Goal: Use online tool/utility: Utilize a website feature to perform a specific function

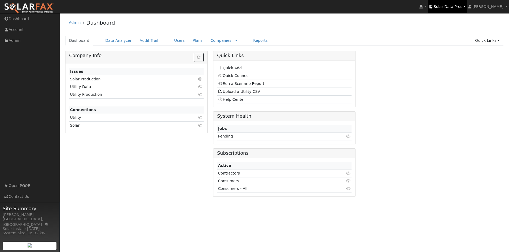
click at [457, 5] on span "Solar Data Pros" at bounding box center [447, 7] width 29 height 4
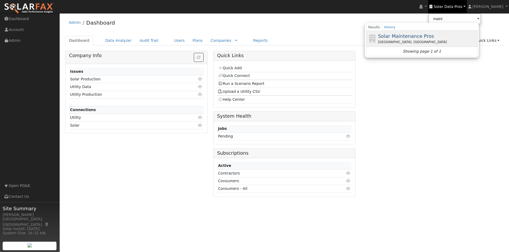
click at [412, 36] on span "Solar Maintenance Pros" at bounding box center [406, 36] width 56 height 6
type input "Solar Maintenance Pros"
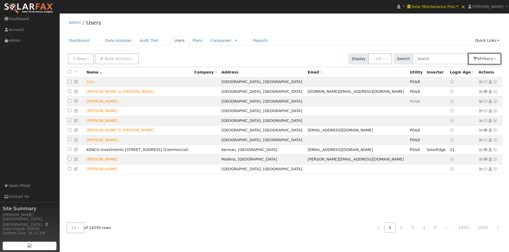
click at [493, 60] on button "0 Filter s" at bounding box center [484, 59] width 32 height 11
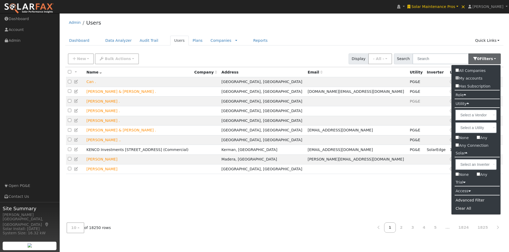
drag, startPoint x: 457, startPoint y: 175, endPoint x: 459, endPoint y: 170, distance: 5.4
click at [457, 174] on input "None" at bounding box center [456, 174] width 3 height 3
checkbox input "true"
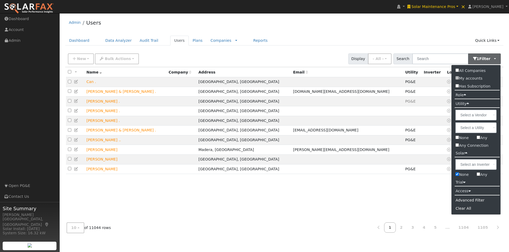
click at [425, 23] on div "Admin Users" at bounding box center [284, 24] width 438 height 16
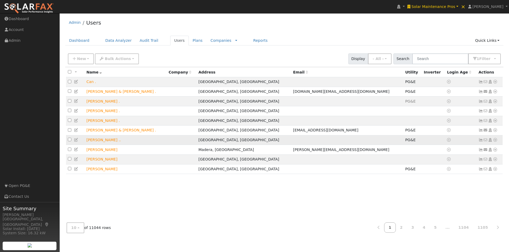
click at [480, 142] on icon at bounding box center [480, 140] width 5 height 4
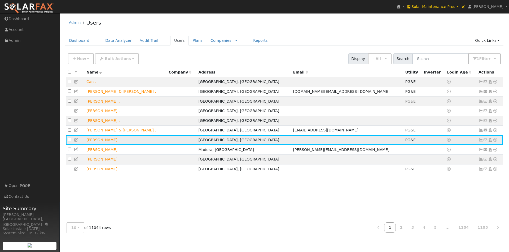
click at [496, 142] on icon at bounding box center [494, 140] width 5 height 4
click at [433, 179] on link "Export to CSV" at bounding box center [438, 176] width 39 height 7
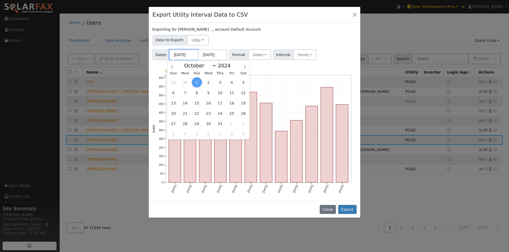
click at [189, 55] on input "[DATE]" at bounding box center [183, 55] width 29 height 11
drag, startPoint x: 214, startPoint y: 66, endPoint x: 210, endPoint y: 68, distance: 4.5
click at [214, 66] on select "January February March April May June July August September October November De…" at bounding box center [198, 66] width 35 height 6
select select "0"
click at [186, 63] on select "January February March April May June July August September October November De…" at bounding box center [198, 66] width 35 height 6
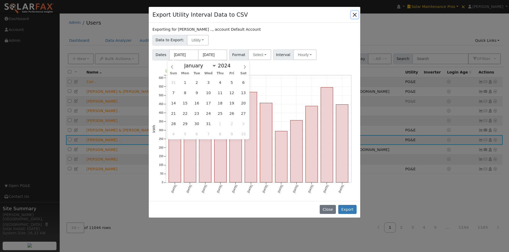
drag, startPoint x: 183, startPoint y: 83, endPoint x: 210, endPoint y: 61, distance: 35.0
click at [183, 83] on span "1" at bounding box center [185, 82] width 10 height 10
type input "01/01/2024"
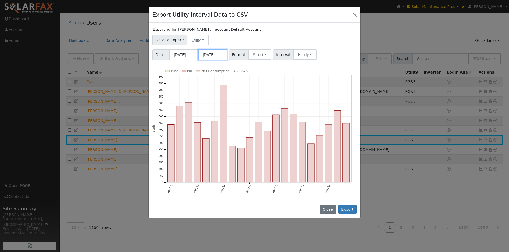
click at [214, 56] on input "[DATE]" at bounding box center [212, 55] width 29 height 11
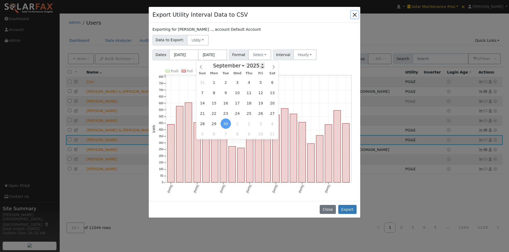
click at [260, 68] on span at bounding box center [262, 67] width 4 height 3
type input "2024"
click at [241, 66] on select "January February March April May June July August September October November De…" at bounding box center [227, 66] width 35 height 6
select select "11"
click at [215, 63] on select "January February March April May June July August September October November De…" at bounding box center [227, 66] width 35 height 6
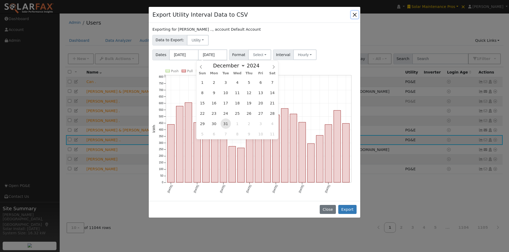
drag, startPoint x: 224, startPoint y: 123, endPoint x: 253, endPoint y: 63, distance: 67.4
click at [224, 123] on span "31" at bounding box center [225, 124] width 10 height 10
type input "12/31/2024"
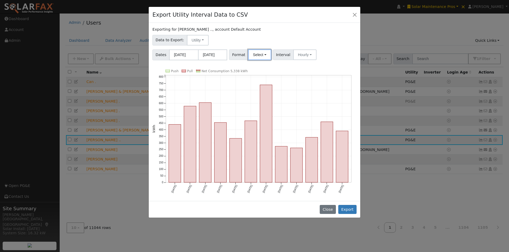
click at [261, 52] on button "Select" at bounding box center [259, 55] width 23 height 11
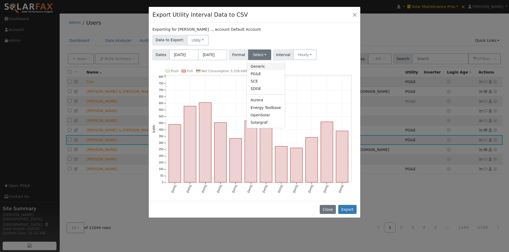
click at [255, 68] on link "Generic" at bounding box center [266, 66] width 38 height 7
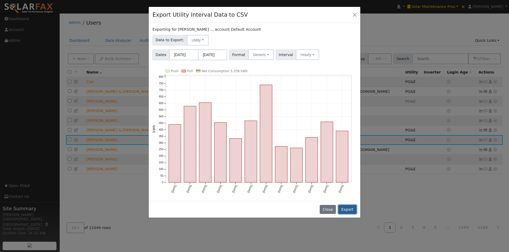
click at [350, 208] on button "Export" at bounding box center [347, 209] width 18 height 9
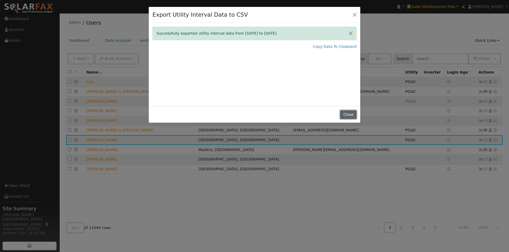
drag, startPoint x: 346, startPoint y: 114, endPoint x: 416, endPoint y: 58, distance: 89.7
click at [346, 113] on button "Close" at bounding box center [348, 114] width 16 height 9
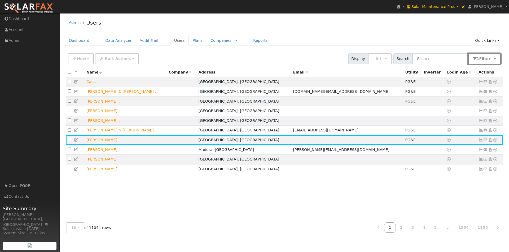
click at [488, 57] on span "Filter" at bounding box center [486, 59] width 14 height 4
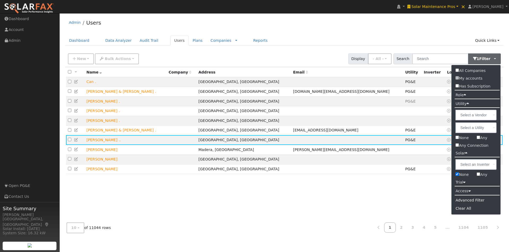
click at [478, 175] on input "Any" at bounding box center [477, 174] width 3 height 3
checkbox input "true"
checkbox input "false"
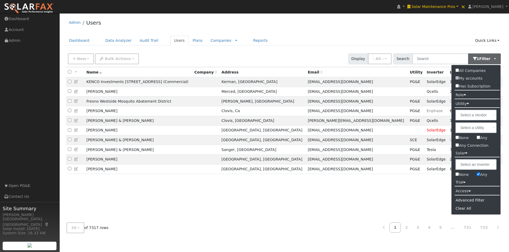
click at [404, 14] on div "User Profile First name Last name Email Email Notifications No Emails No Emails…" at bounding box center [284, 132] width 449 height 239
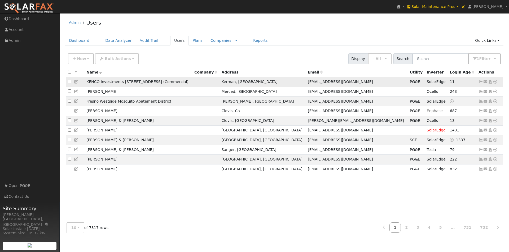
click at [480, 83] on icon at bounding box center [480, 82] width 5 height 4
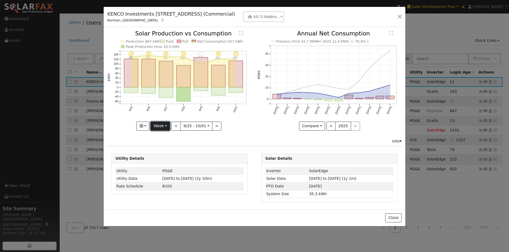
click at [158, 128] on button "Week" at bounding box center [159, 126] width 19 height 9
drag, startPoint x: 162, startPoint y: 159, endPoint x: 174, endPoint y: 154, distance: 12.9
click at [164, 158] on link "Year" at bounding box center [169, 159] width 37 height 7
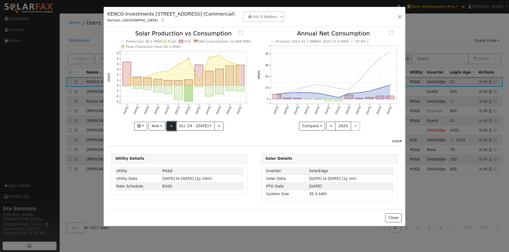
drag, startPoint x: 172, startPoint y: 126, endPoint x: 214, endPoint y: 127, distance: 42.4
click at [172, 126] on button "<" at bounding box center [171, 126] width 9 height 9
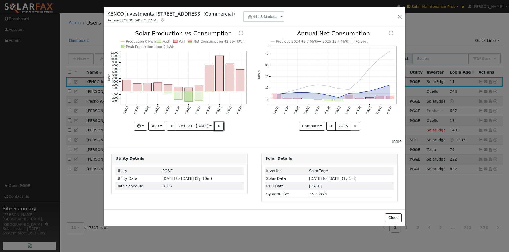
click at [217, 126] on button ">" at bounding box center [218, 126] width 9 height 9
type input "2024-10-01"
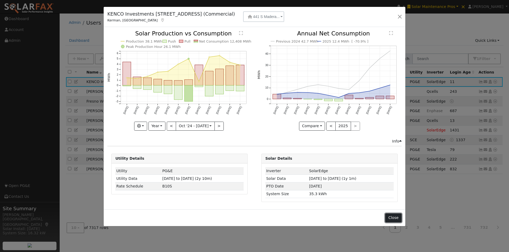
click at [389, 217] on button "Close" at bounding box center [393, 218] width 16 height 9
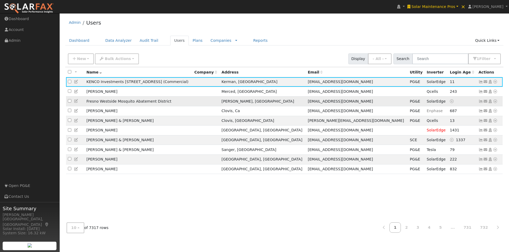
click at [480, 103] on icon at bounding box center [480, 102] width 5 height 4
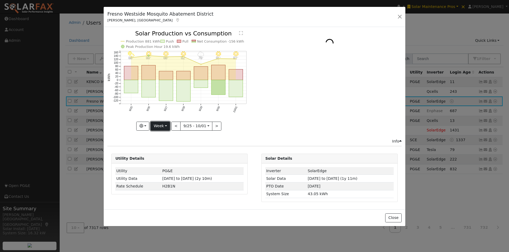
click at [161, 126] on button "Week" at bounding box center [159, 126] width 19 height 9
drag, startPoint x: 163, startPoint y: 158, endPoint x: 166, endPoint y: 155, distance: 4.5
click at [163, 159] on link "Year" at bounding box center [169, 159] width 37 height 7
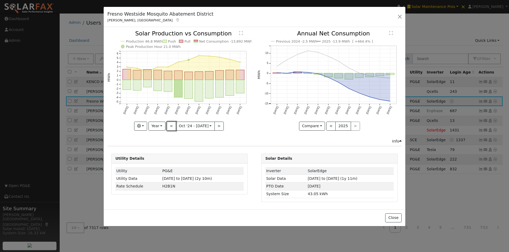
click at [171, 126] on button "<" at bounding box center [171, 126] width 9 height 9
type input "2023-10-01"
click at [395, 218] on button "Close" at bounding box center [393, 218] width 16 height 9
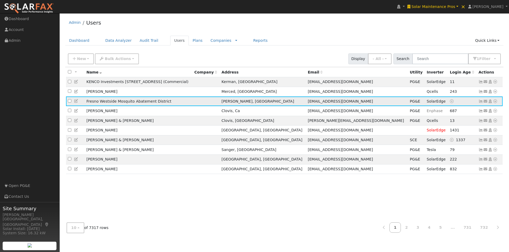
click at [495, 103] on icon at bounding box center [494, 102] width 5 height 4
click at [436, 139] on link "Export to CSV" at bounding box center [438, 137] width 39 height 7
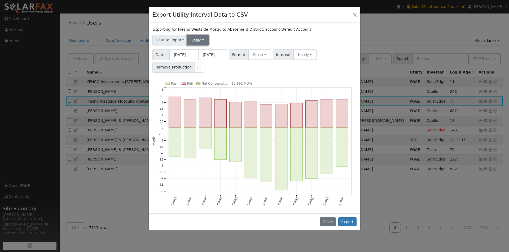
click at [195, 39] on button "Utility" at bounding box center [198, 40] width 22 height 11
click at [191, 60] on link "Solar" at bounding box center [201, 59] width 37 height 7
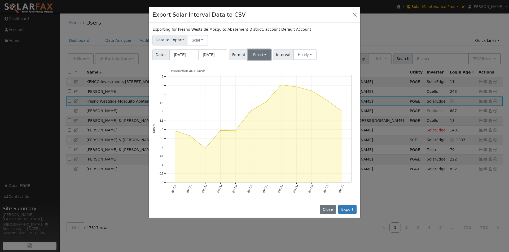
click at [255, 55] on button "Select" at bounding box center [259, 55] width 23 height 11
click at [253, 69] on link "Aurora" at bounding box center [265, 66] width 37 height 7
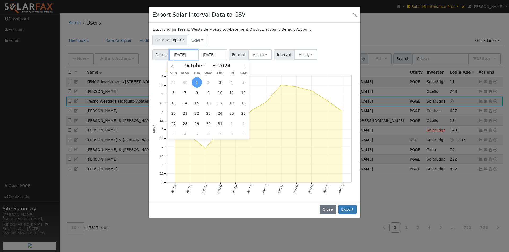
click at [184, 56] on input "[DATE]" at bounding box center [183, 55] width 29 height 11
drag, startPoint x: 212, startPoint y: 65, endPoint x: 210, endPoint y: 69, distance: 4.1
click at [212, 65] on select "January February March April May June July August September October November De…" at bounding box center [198, 66] width 35 height 6
select select "0"
click at [186, 63] on select "January February March April May June July August September October November De…" at bounding box center [198, 66] width 35 height 6
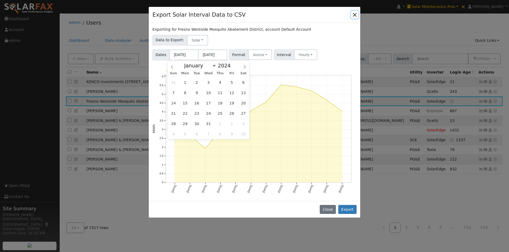
click at [187, 82] on span "1" at bounding box center [185, 82] width 10 height 10
type input "01/01/2024"
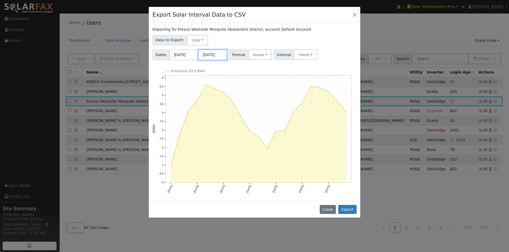
drag, startPoint x: 211, startPoint y: 54, endPoint x: 220, endPoint y: 62, distance: 12.8
click at [211, 53] on input "[DATE]" at bounding box center [212, 55] width 29 height 11
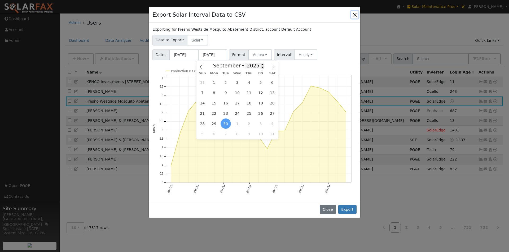
click at [260, 68] on span at bounding box center [262, 67] width 4 height 3
type input "2024"
drag, startPoint x: 241, startPoint y: 65, endPoint x: 242, endPoint y: 69, distance: 4.2
click at [241, 65] on select "January February March April May June July August September October November De…" at bounding box center [227, 66] width 35 height 6
select select "11"
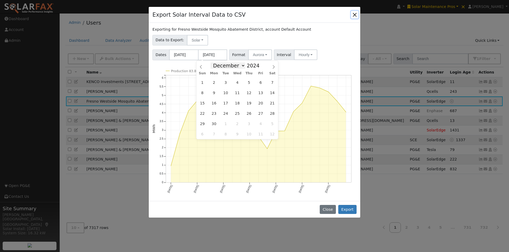
click at [215, 63] on select "January February March April May June July August September October November De…" at bounding box center [227, 66] width 35 height 6
click at [226, 124] on span "31" at bounding box center [225, 124] width 10 height 10
type input "12/31/2024"
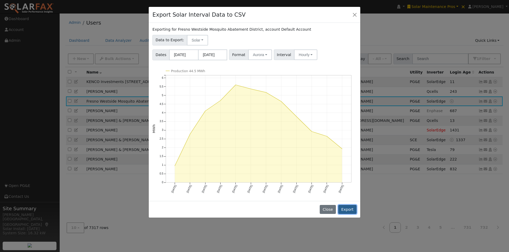
click at [350, 210] on button "Export" at bounding box center [347, 209] width 18 height 9
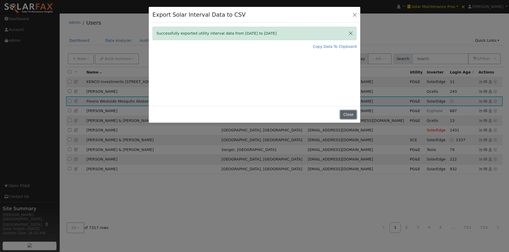
click at [346, 114] on button "Close" at bounding box center [348, 114] width 16 height 9
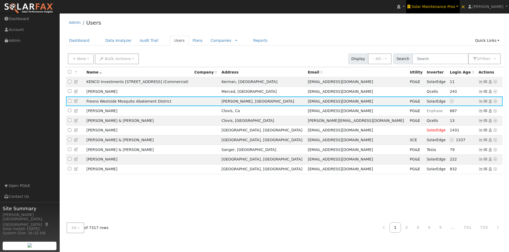
click at [444, 6] on span "Solar Maintenance Pros" at bounding box center [433, 7] width 44 height 4
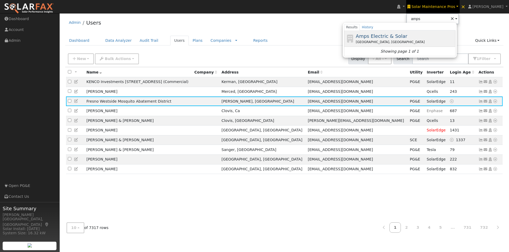
click at [391, 34] on span "Amps Electric & Solar" at bounding box center [380, 36] width 51 height 6
type input "Amps Electric & Solar"
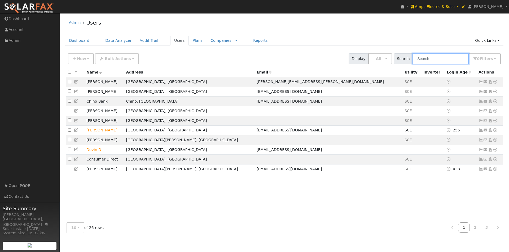
click at [437, 61] on input "text" at bounding box center [440, 59] width 56 height 11
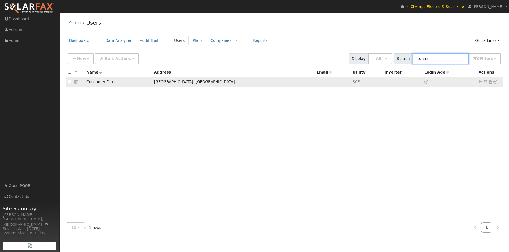
type input "consumer"
click at [479, 83] on icon at bounding box center [480, 82] width 5 height 4
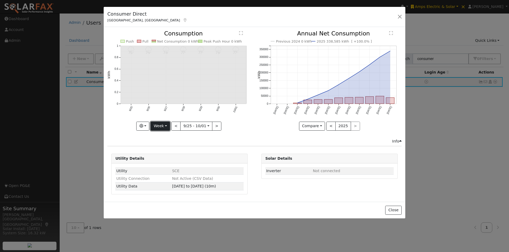
click at [160, 125] on button "Week" at bounding box center [159, 126] width 19 height 9
click at [160, 158] on link "Year" at bounding box center [169, 159] width 37 height 7
type input "[DATE]"
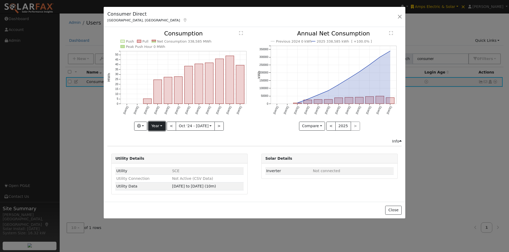
click at [161, 127] on button "Year" at bounding box center [156, 126] width 17 height 9
click at [161, 164] on link "Custom" at bounding box center [167, 166] width 37 height 7
click at [227, 128] on button "month" at bounding box center [226, 126] width 21 height 9
click at [260, 117] on icon "Previous 2024 0 kWh 2025 338,585 kWh [ +100.0% ] Oct '24 Nov '24 Dec '24 Jan '2…" at bounding box center [329, 79] width 144 height 97
click at [208, 125] on button ">" at bounding box center [210, 126] width 9 height 9
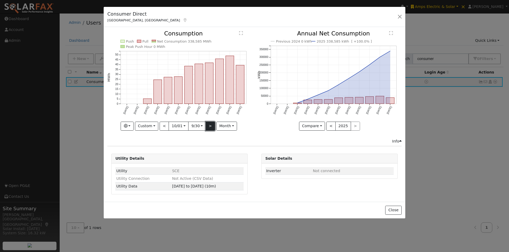
type input "2025-10-01"
type input "2026-09-30"
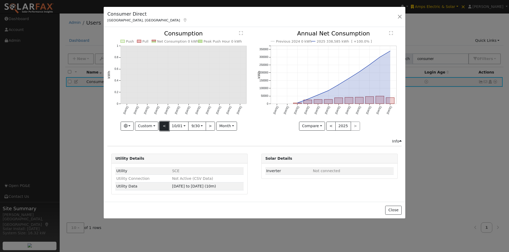
click at [163, 129] on button "<" at bounding box center [163, 126] width 9 height 9
type input "2024-10-01"
type input "2025-09-30"
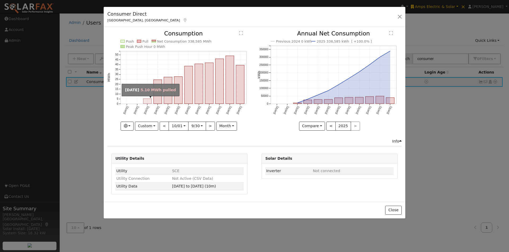
click at [148, 102] on rect "onclick=""" at bounding box center [147, 101] width 8 height 5
type input "2024-12-01"
type input "2024-12-31"
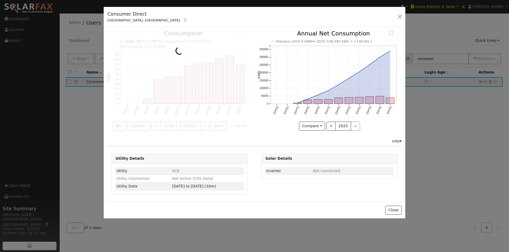
click at [148, 102] on div at bounding box center [179, 81] width 144 height 100
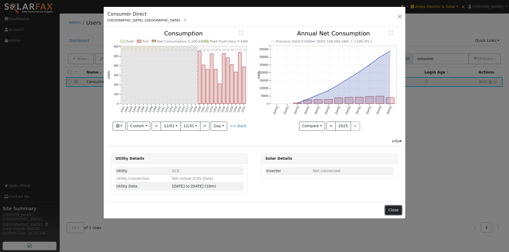
click at [395, 210] on button "Close" at bounding box center [393, 210] width 16 height 9
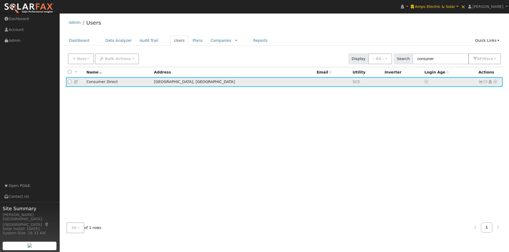
click at [495, 83] on icon at bounding box center [494, 82] width 5 height 4
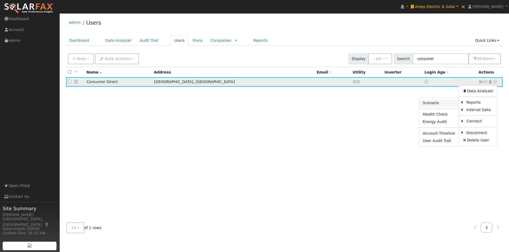
drag, startPoint x: 433, startPoint y: 102, endPoint x: 430, endPoint y: 99, distance: 4.7
click at [0, 0] on link "Scenario" at bounding box center [0, 0] width 0 height 0
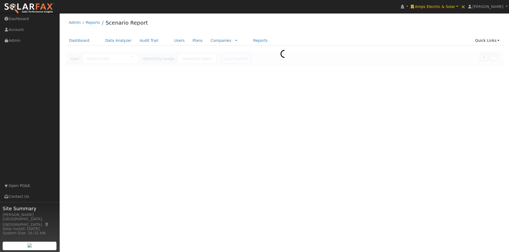
type input "Consumer Direct"
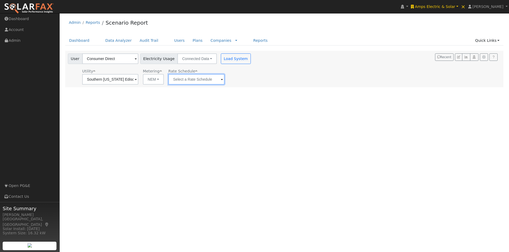
click at [200, 78] on input "text" at bounding box center [196, 79] width 56 height 11
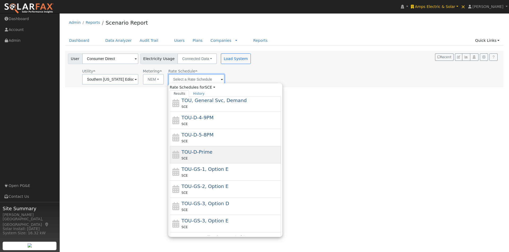
scroll to position [53, 0]
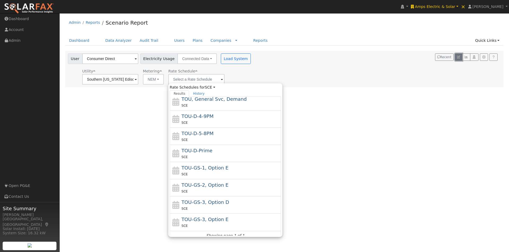
click at [458, 58] on icon "button" at bounding box center [458, 57] width 3 height 3
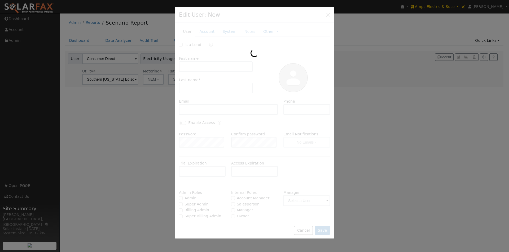
type input "Consumer"
type input "Direct"
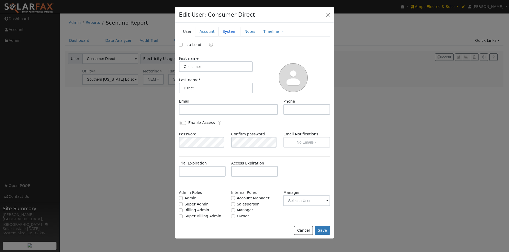
drag, startPoint x: 223, startPoint y: 30, endPoint x: 239, endPoint y: 103, distance: 74.9
click at [223, 30] on link "System" at bounding box center [229, 32] width 22 height 10
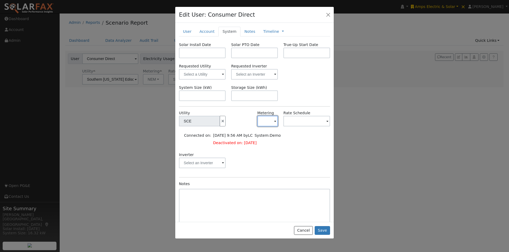
drag, startPoint x: 268, startPoint y: 117, endPoint x: 268, endPoint y: 135, distance: 17.5
click at [269, 118] on button "button" at bounding box center [267, 121] width 20 height 11
drag, startPoint x: 268, startPoint y: 141, endPoint x: 274, endPoint y: 135, distance: 8.4
click at [269, 140] on link "NEM" at bounding box center [273, 140] width 37 height 7
click at [305, 121] on input "text" at bounding box center [306, 121] width 47 height 11
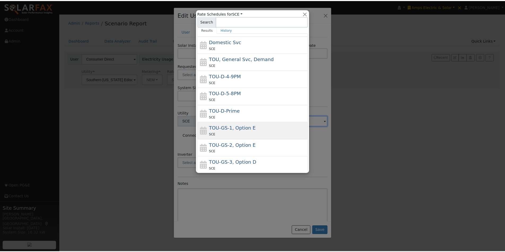
scroll to position [26, 0]
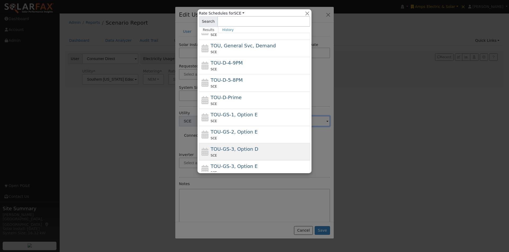
click at [228, 149] on span "TOU-GS-3, Option D" at bounding box center [235, 149] width 48 height 6
type input "TOU-GS-3, Option D"
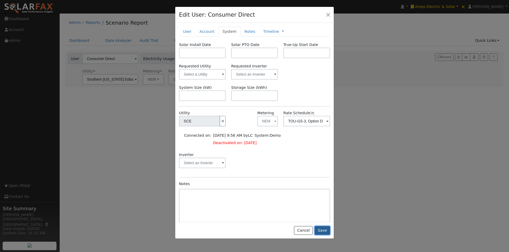
click at [323, 230] on button "Save" at bounding box center [321, 230] width 15 height 9
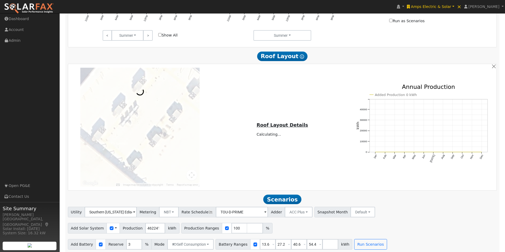
scroll to position [335, 0]
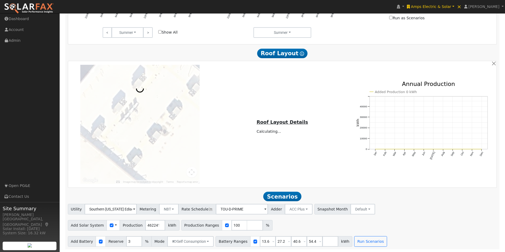
click at [115, 225] on span at bounding box center [116, 226] width 2 height 6
click at [124, 234] on link "Use CSV Data" at bounding box center [129, 234] width 37 height 7
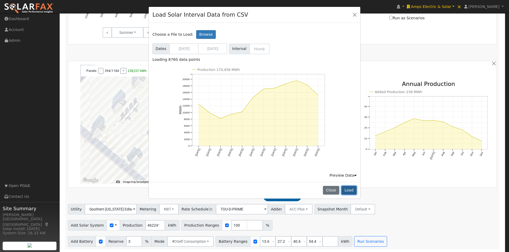
click at [350, 190] on button "Load" at bounding box center [348, 190] width 15 height 9
type input "170457904"
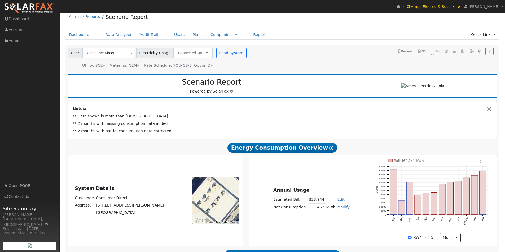
scroll to position [0, 0]
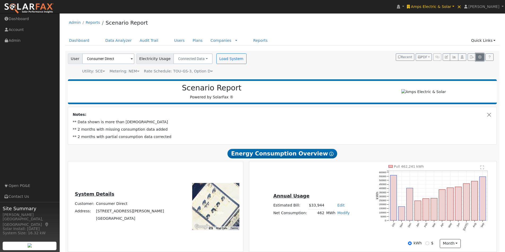
click at [479, 57] on icon "button" at bounding box center [480, 57] width 4 height 3
type input "13.5"
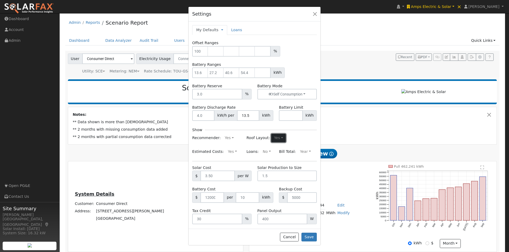
click at [274, 137] on button "Yes" at bounding box center [278, 138] width 15 height 8
drag, startPoint x: 250, startPoint y: 156, endPoint x: 253, endPoint y: 159, distance: 5.1
click at [250, 157] on link "No" at bounding box center [265, 155] width 37 height 7
drag, startPoint x: 311, startPoint y: 237, endPoint x: 358, endPoint y: 169, distance: 82.4
click at [312, 235] on button "Save" at bounding box center [308, 237] width 15 height 9
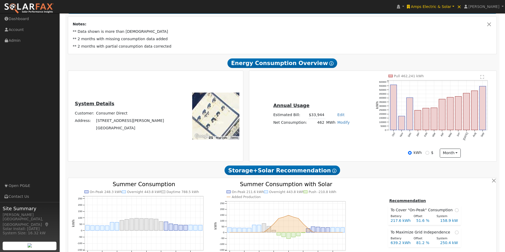
scroll to position [191, 0]
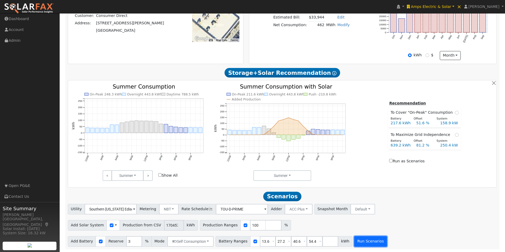
click at [362, 242] on button "Run Scenarios" at bounding box center [370, 242] width 33 height 11
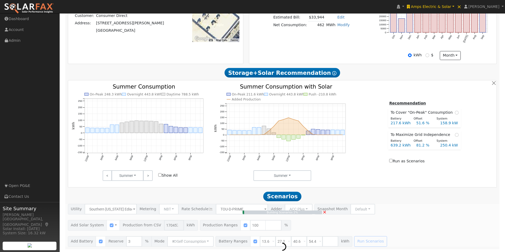
type input "113,638.6"
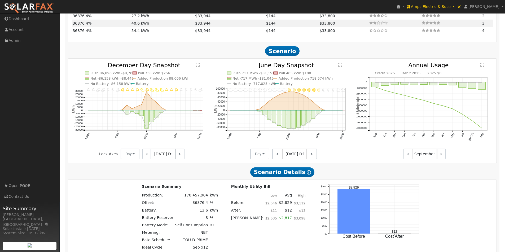
scroll to position [287, 0]
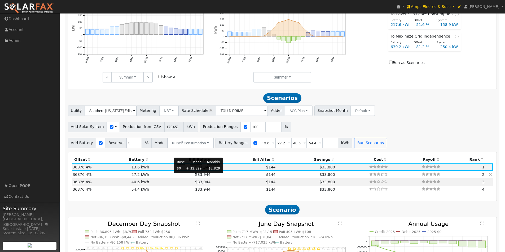
click at [198, 177] on span "$33,944" at bounding box center [202, 175] width 15 height 4
type input "$32,640"
type input "$119,330,325"
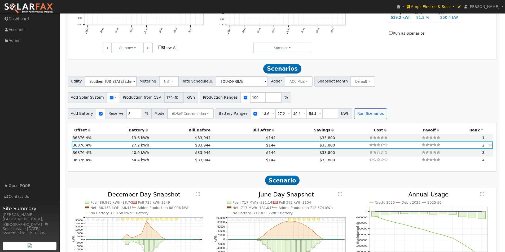
scroll to position [313, 0]
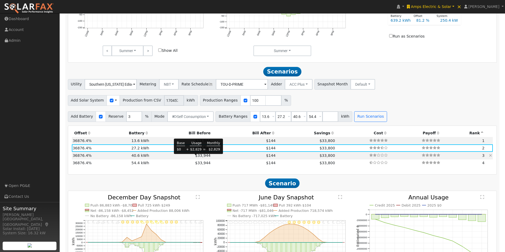
click at [197, 158] on span "$33,944" at bounding box center [202, 156] width 15 height 4
type input "$48,720"
type input "$119,335,149"
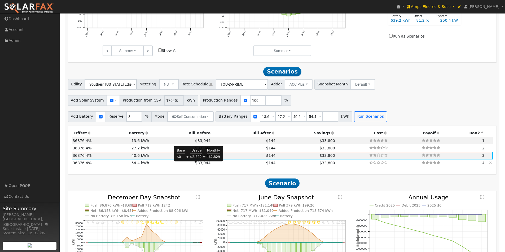
click at [197, 164] on span "$33,944" at bounding box center [202, 163] width 15 height 4
type input "$65,280"
type input "$119,340,117"
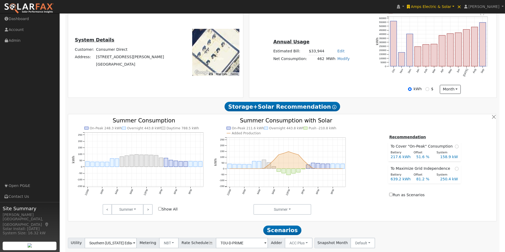
scroll to position [0, 0]
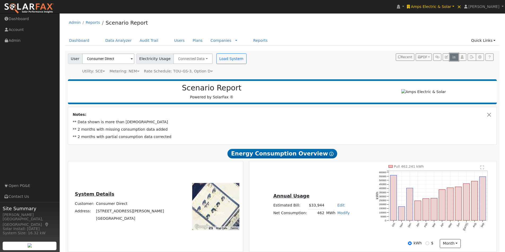
click at [454, 57] on icon "button" at bounding box center [454, 57] width 4 height 3
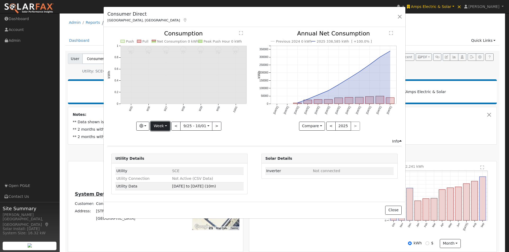
click at [161, 126] on button "Week" at bounding box center [159, 126] width 19 height 9
click at [160, 160] on link "Year" at bounding box center [169, 159] width 37 height 7
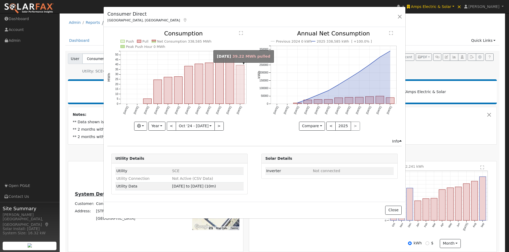
click at [239, 92] on rect "onclick=""" at bounding box center [240, 84] width 8 height 39
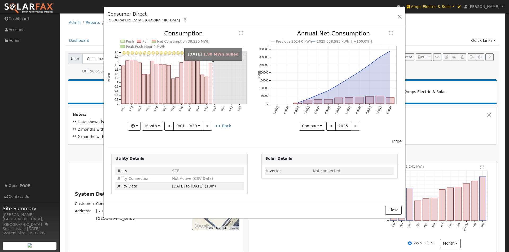
click at [210, 92] on rect "onclick=""" at bounding box center [210, 83] width 3 height 41
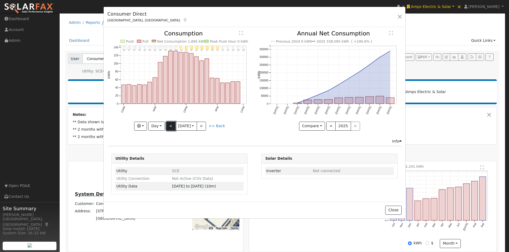
click at [168, 124] on button "<" at bounding box center [170, 126] width 9 height 9
type input "2025-09-21"
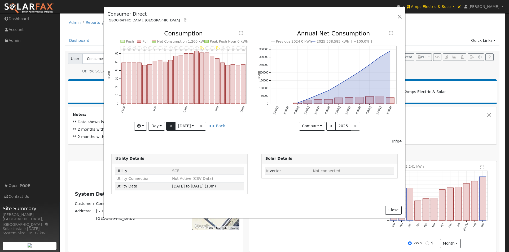
click at [168, 124] on div "11PM - MostlyCloudy 68° 10PM - MostlyCloudy 69° 9PM - MostlyClear 69° 8PM - Mos…" at bounding box center [179, 81] width 144 height 100
click at [394, 210] on button "Close" at bounding box center [393, 210] width 16 height 9
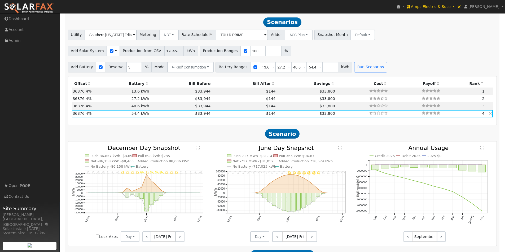
scroll to position [371, 0]
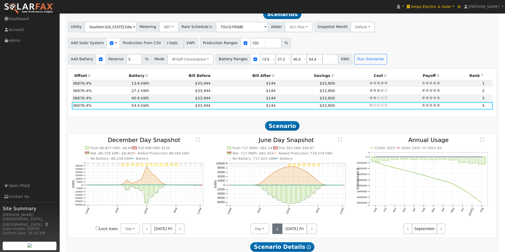
click at [279, 233] on link "<" at bounding box center [277, 229] width 10 height 11
click at [278, 232] on link "<" at bounding box center [276, 229] width 9 height 11
click at [278, 232] on link "<" at bounding box center [276, 229] width 8 height 11
click at [278, 232] on link "<" at bounding box center [276, 229] width 9 height 11
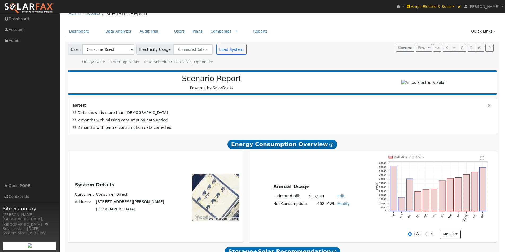
scroll to position [0, 0]
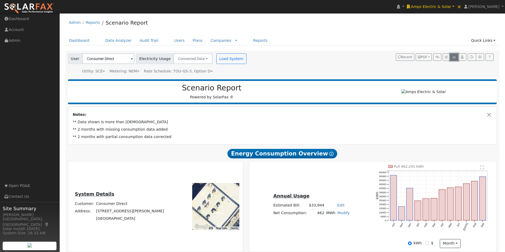
click at [453, 58] on icon "button" at bounding box center [454, 57] width 4 height 3
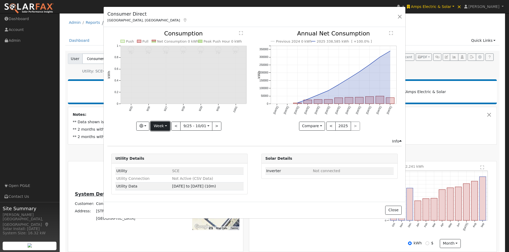
click at [157, 126] on button "Week" at bounding box center [159, 126] width 19 height 9
click at [159, 160] on link "Year" at bounding box center [169, 159] width 37 height 7
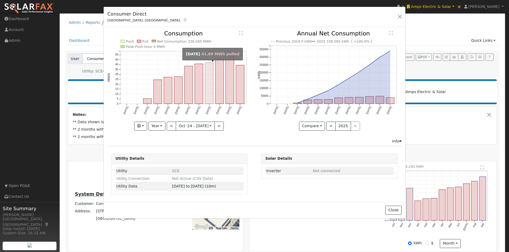
click at [205, 87] on rect "onclick=""" at bounding box center [209, 83] width 8 height 41
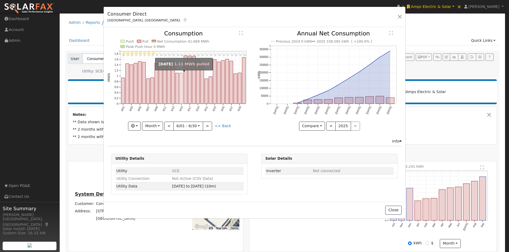
click at [181, 86] on rect "onclick=""" at bounding box center [181, 88] width 3 height 31
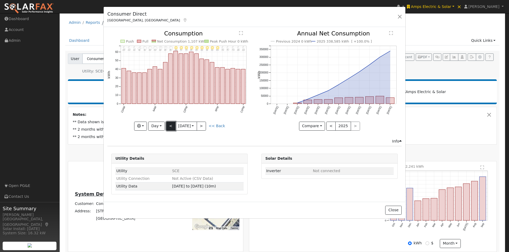
click at [169, 124] on button "<" at bounding box center [170, 126] width 9 height 9
type input "2025-06-13"
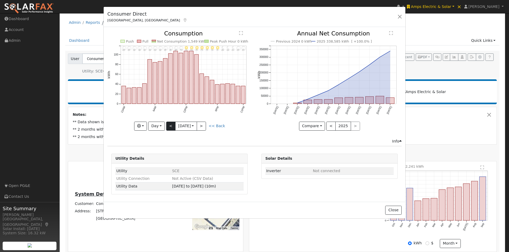
click at [169, 124] on div at bounding box center [179, 81] width 144 height 100
click at [396, 210] on button "Close" at bounding box center [393, 210] width 16 height 9
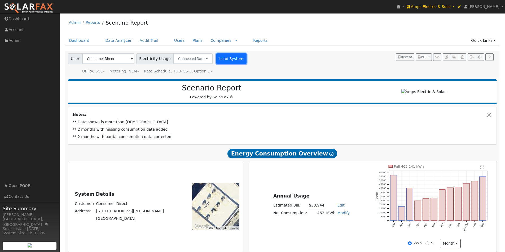
click at [221, 61] on button "Load System" at bounding box center [231, 59] width 30 height 11
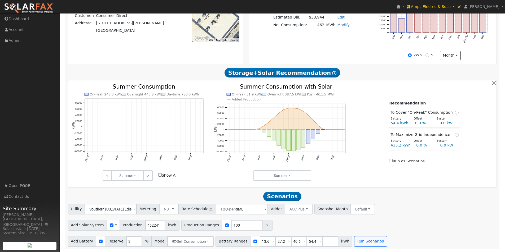
scroll to position [191, 0]
click at [368, 244] on button "Run Scenarios" at bounding box center [370, 242] width 33 height 11
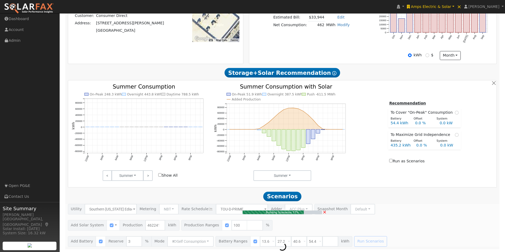
type input "308.2"
type input "$1,078,562"
type input "$343,153"
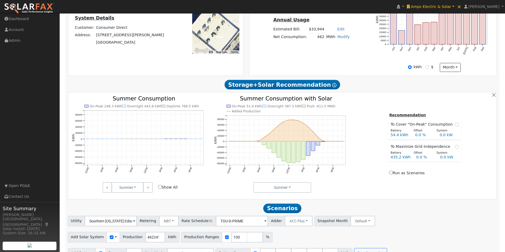
scroll to position [181, 0]
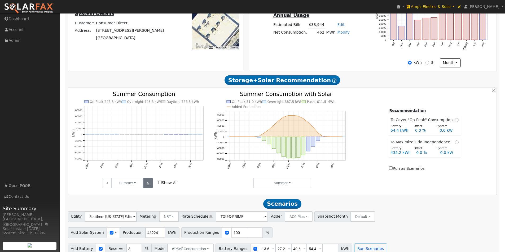
click at [147, 186] on link ">" at bounding box center [147, 183] width 9 height 11
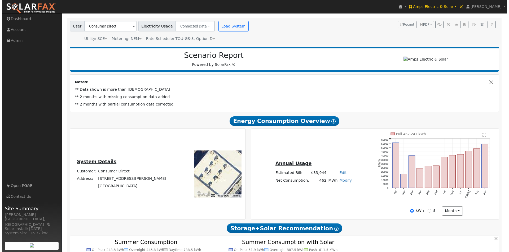
scroll to position [0, 0]
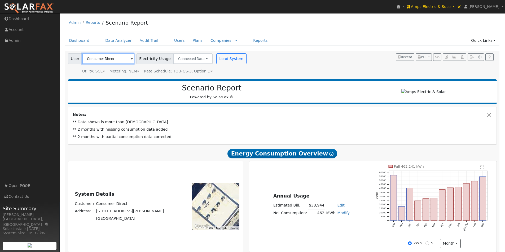
click at [120, 60] on input "Consumer Direct" at bounding box center [108, 59] width 52 height 11
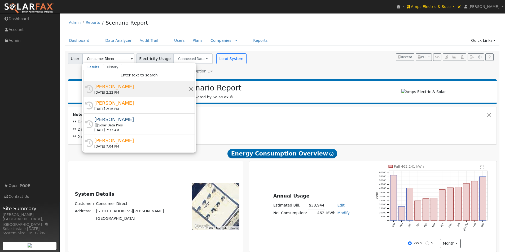
click at [105, 88] on div "Curtis C" at bounding box center [141, 86] width 94 height 7
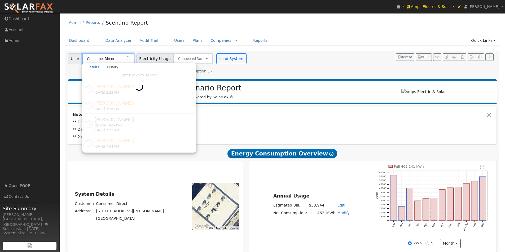
type input "Curtis C"
type input "Southern [US_STATE] Edison"
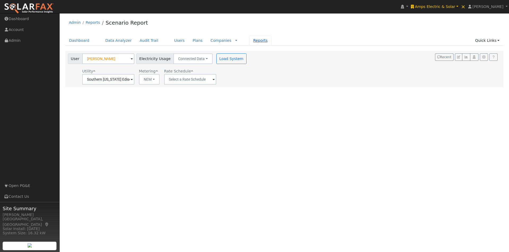
click at [249, 39] on link "Reports" at bounding box center [260, 41] width 22 height 10
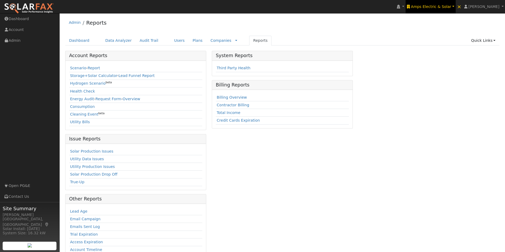
click at [435, 5] on span "Amps Electric & Solar" at bounding box center [431, 7] width 40 height 4
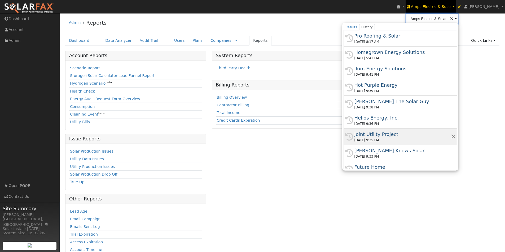
scroll to position [53, 0]
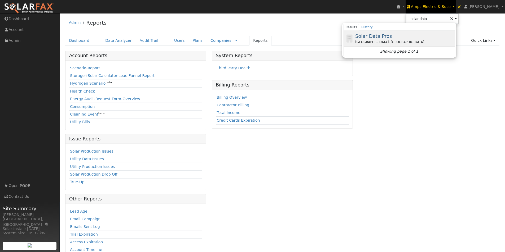
click at [391, 34] on span "Solar Data Pros" at bounding box center [373, 36] width 37 height 6
type input "Solar Data Pros"
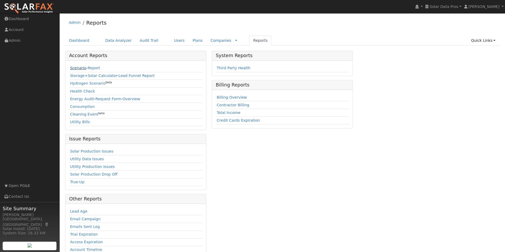
click at [77, 68] on link "Scenario" at bounding box center [78, 68] width 16 height 4
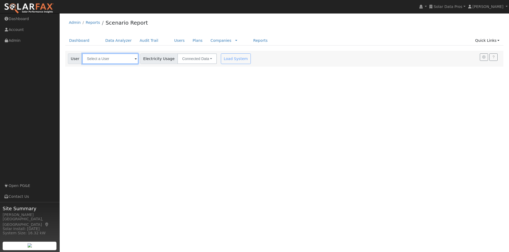
click at [111, 63] on input "text" at bounding box center [110, 59] width 56 height 11
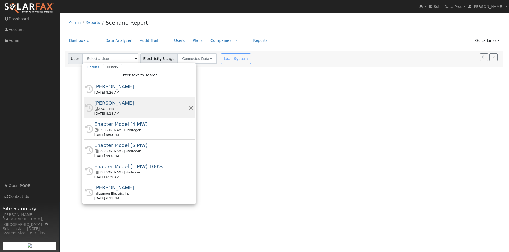
click at [103, 105] on div "[PERSON_NAME]" at bounding box center [141, 103] width 94 height 7
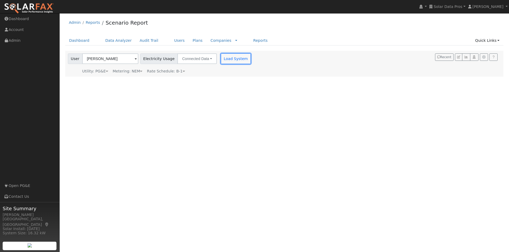
click at [228, 58] on button "Load System" at bounding box center [236, 59] width 30 height 11
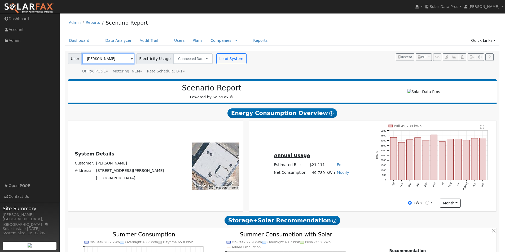
click at [119, 61] on input "[PERSON_NAME]" at bounding box center [108, 59] width 52 height 11
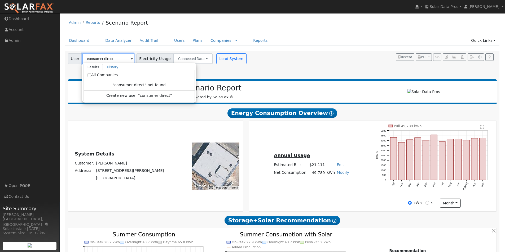
type input "consumer direct"
click at [89, 74] on input "All Companies" at bounding box center [89, 75] width 4 height 4
checkbox input "true"
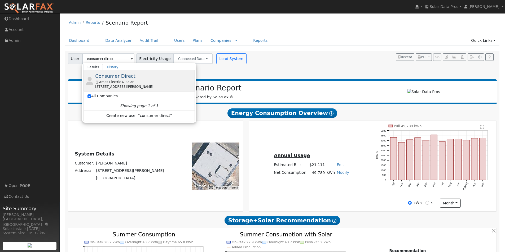
click at [115, 78] on span "Consumer Direct" at bounding box center [115, 76] width 40 height 6
type input "Consumer Direct"
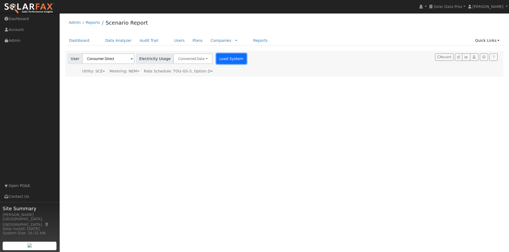
click at [216, 58] on button "Load System" at bounding box center [231, 59] width 30 height 11
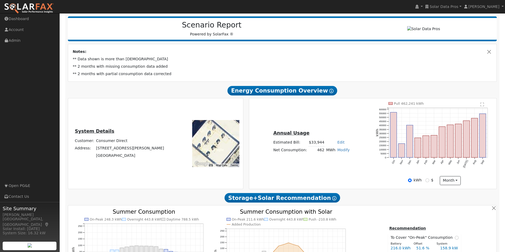
scroll to position [191, 0]
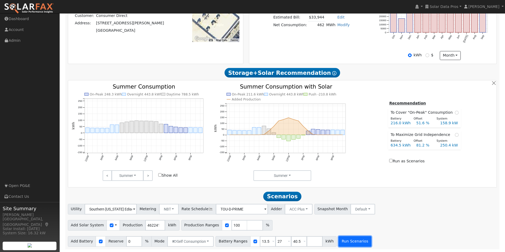
click at [344, 243] on button "Run Scenarios" at bounding box center [354, 242] width 33 height 11
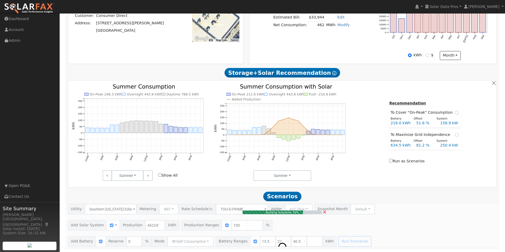
type input "308.2"
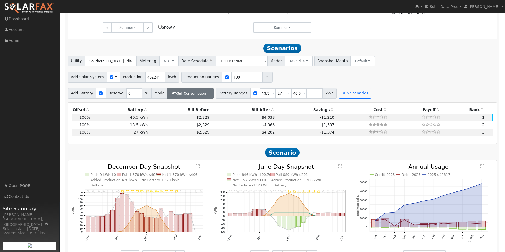
scroll to position [340, 0]
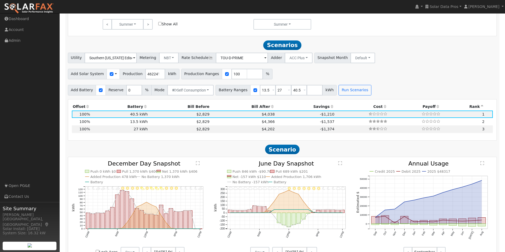
click at [115, 76] on span at bounding box center [116, 74] width 2 height 6
click at [117, 86] on link "Use CSV Data" at bounding box center [129, 83] width 37 height 7
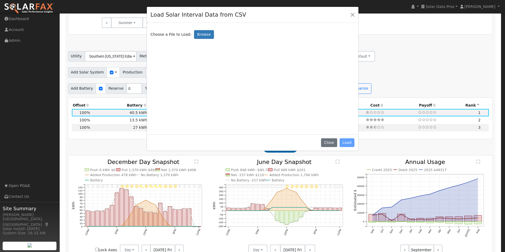
scroll to position [341, 0]
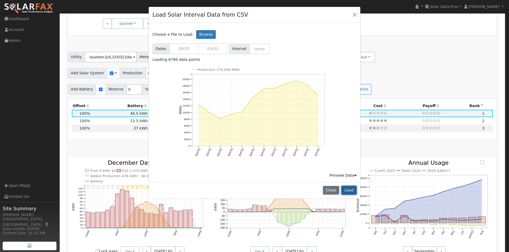
click at [349, 189] on button "Load" at bounding box center [348, 190] width 15 height 9
type input "170457904"
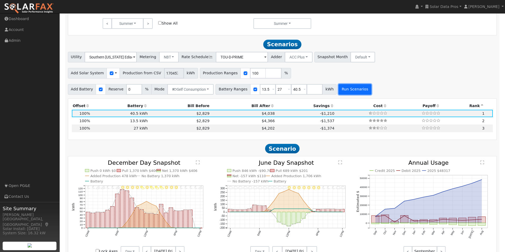
click at [340, 92] on button "Run Scenarios" at bounding box center [354, 89] width 33 height 11
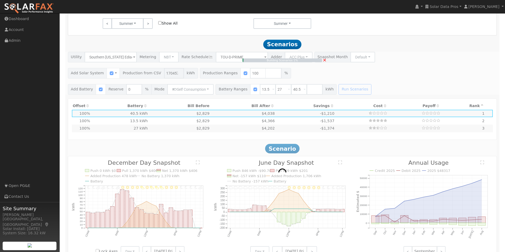
type input "113,638.6"
type input "$369,325,459"
type input "$18,900"
type input "$110,803,308"
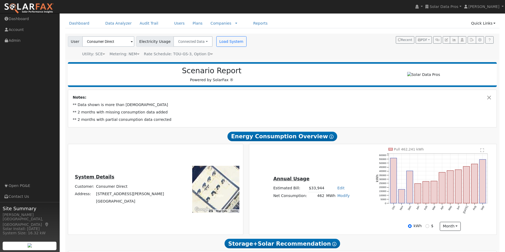
scroll to position [0, 0]
